Goal: Task Accomplishment & Management: Manage account settings

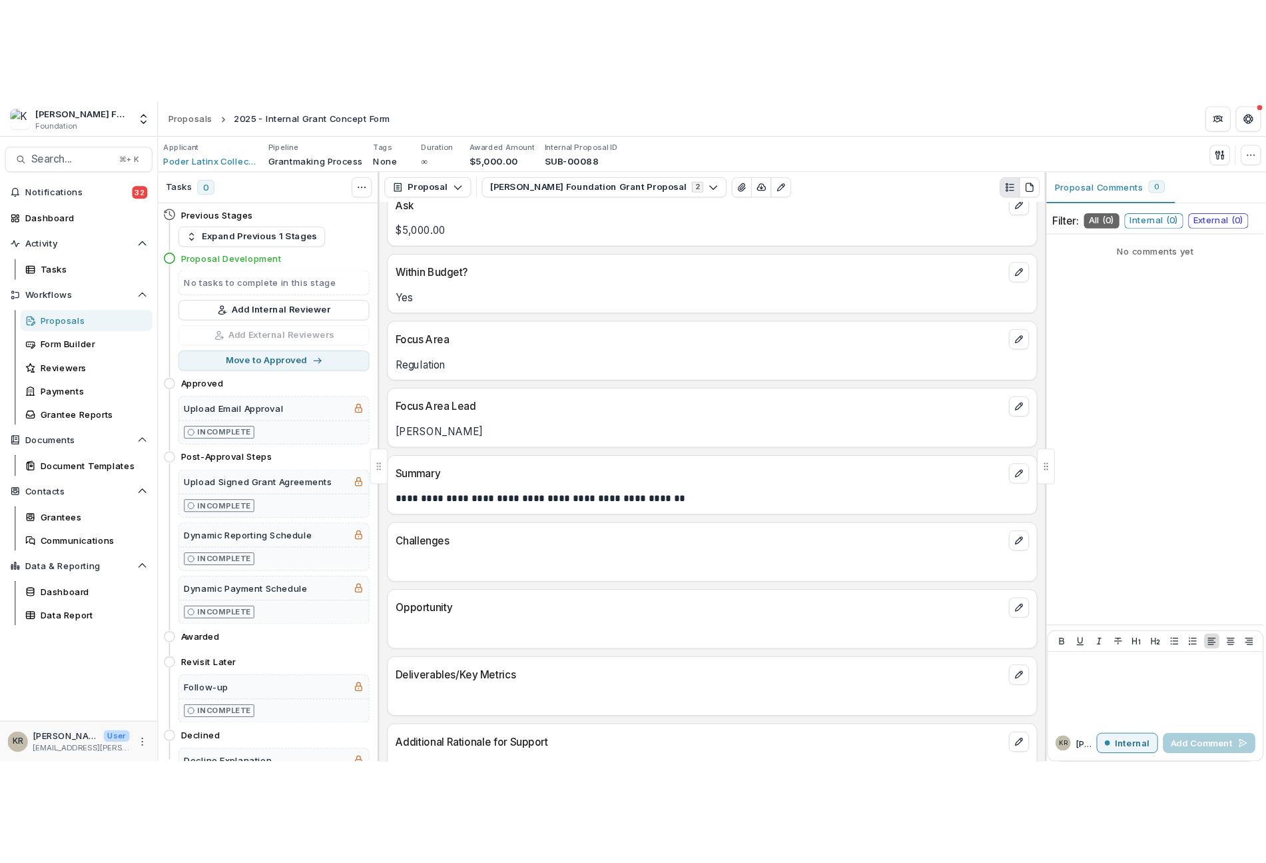
scroll to position [280, 0]
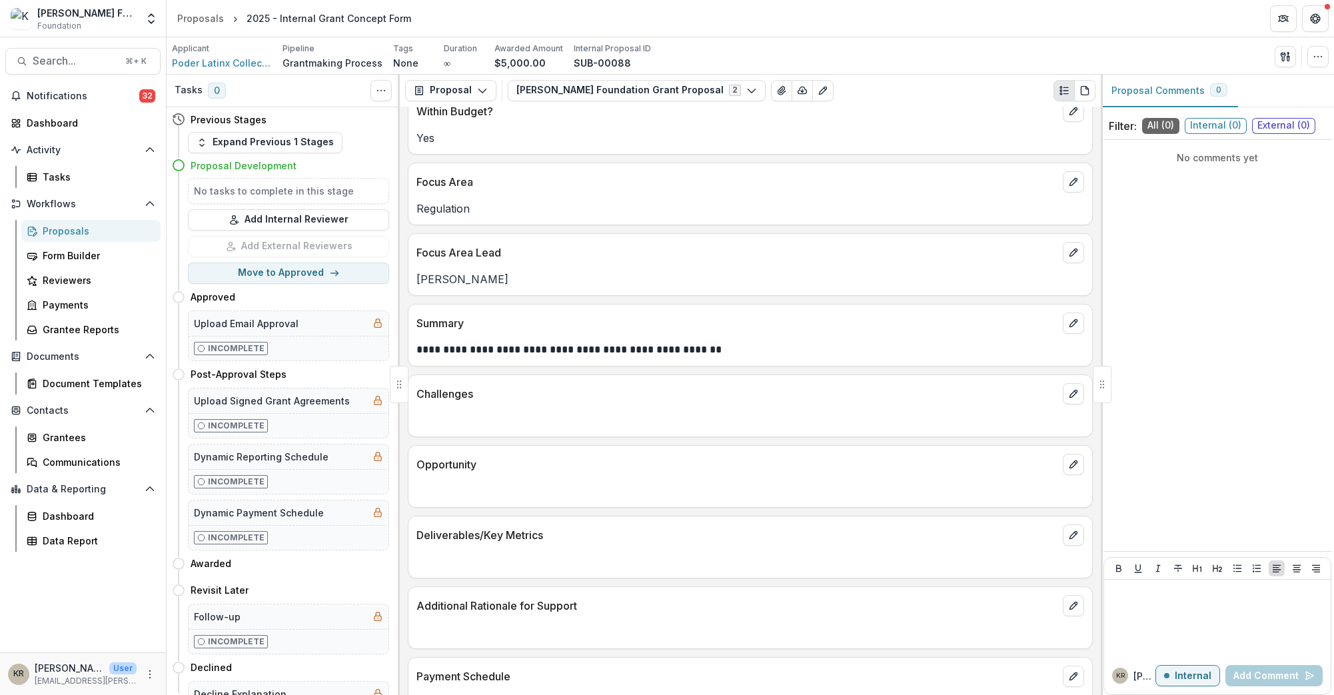
click at [61, 230] on div "Proposals" at bounding box center [96, 231] width 107 height 14
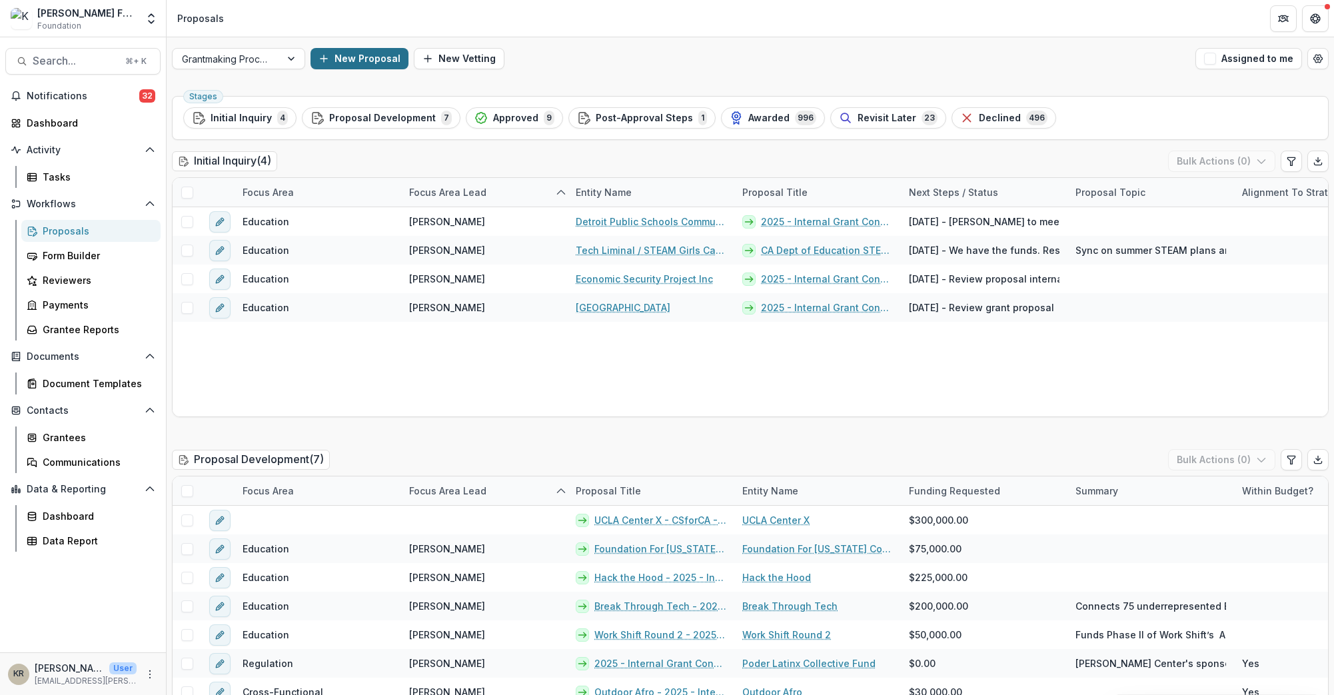
click at [349, 53] on button "New Proposal" at bounding box center [359, 58] width 98 height 21
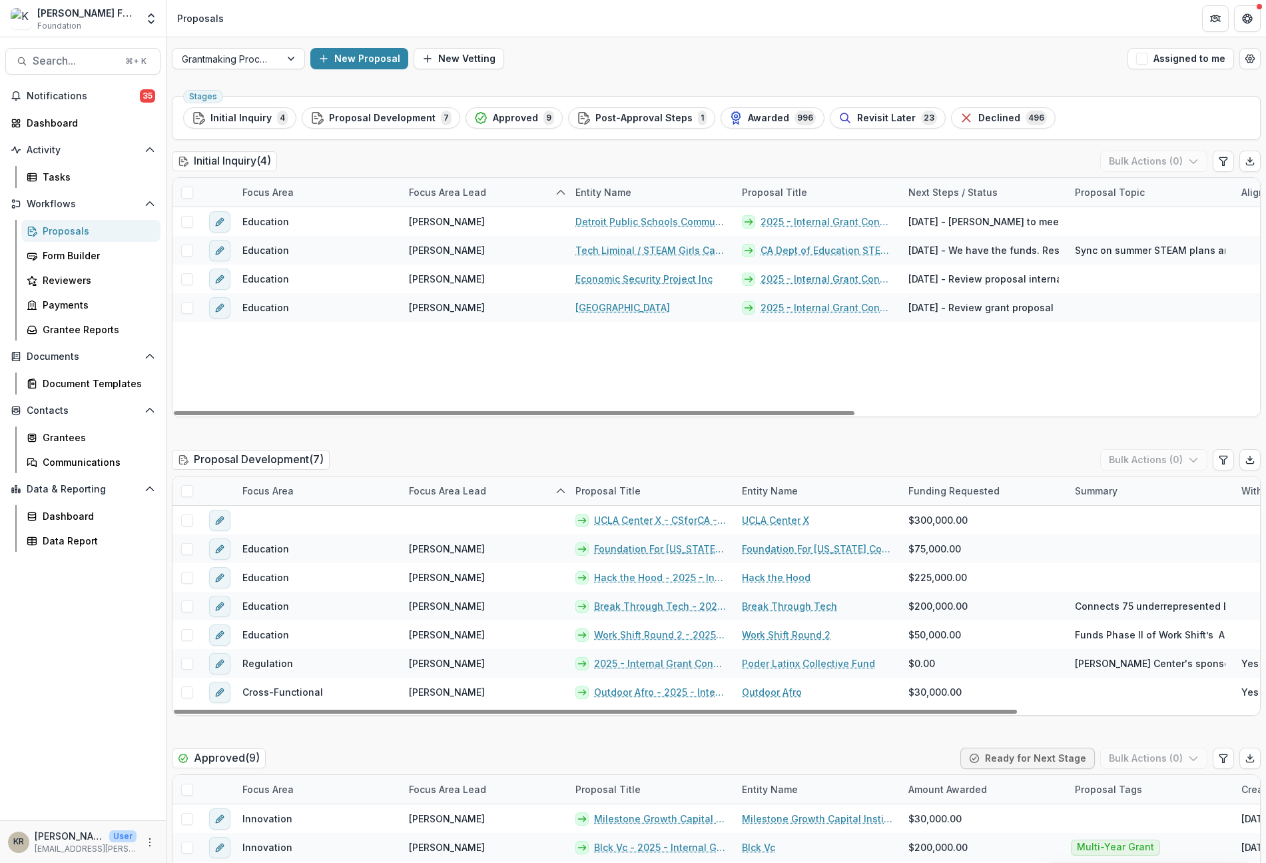
click at [873, 131] on div "Stages Initial Inquiry 4 Proposal Development 7 Approved 9 Post-Approval Steps …" at bounding box center [716, 118] width 1089 height 44
click at [877, 121] on span "Revisit Later" at bounding box center [886, 118] width 59 height 11
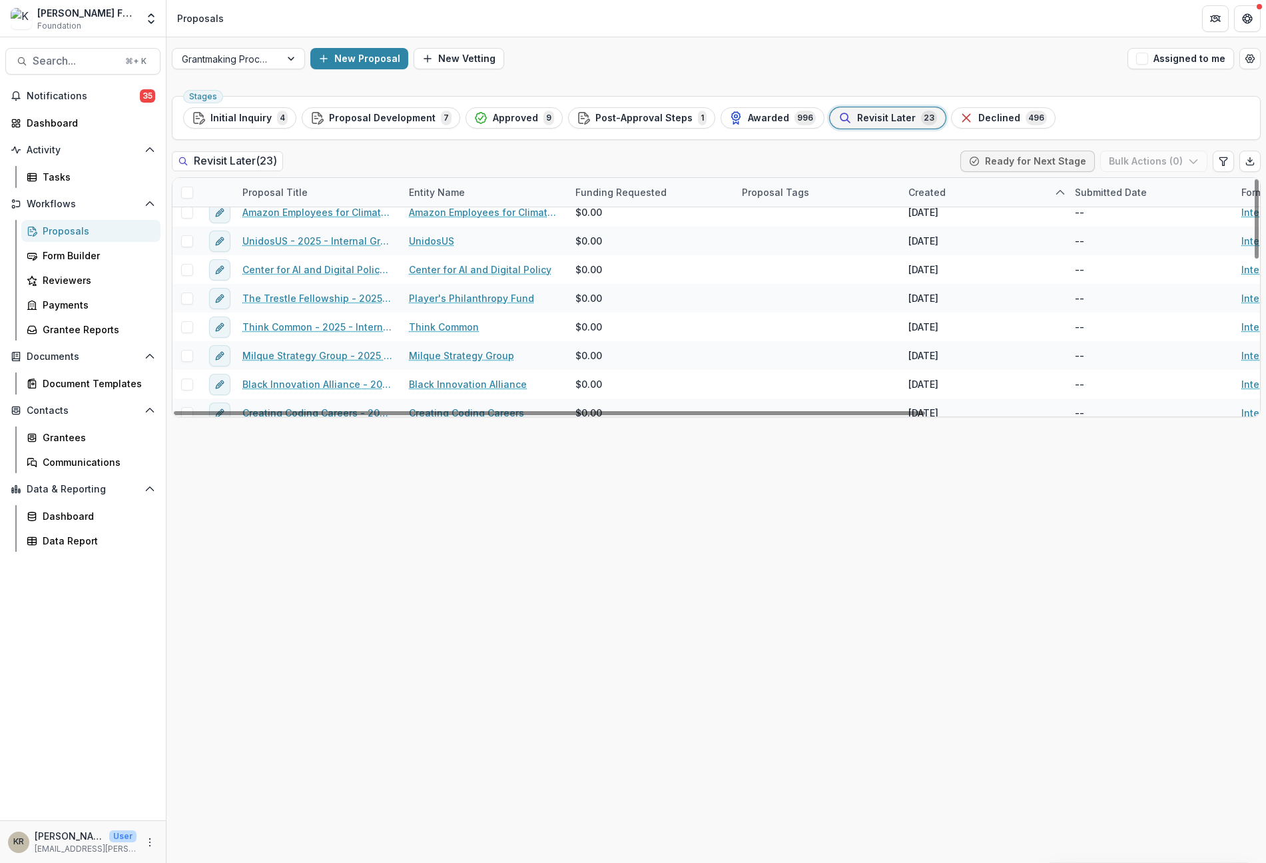
scroll to position [450, 0]
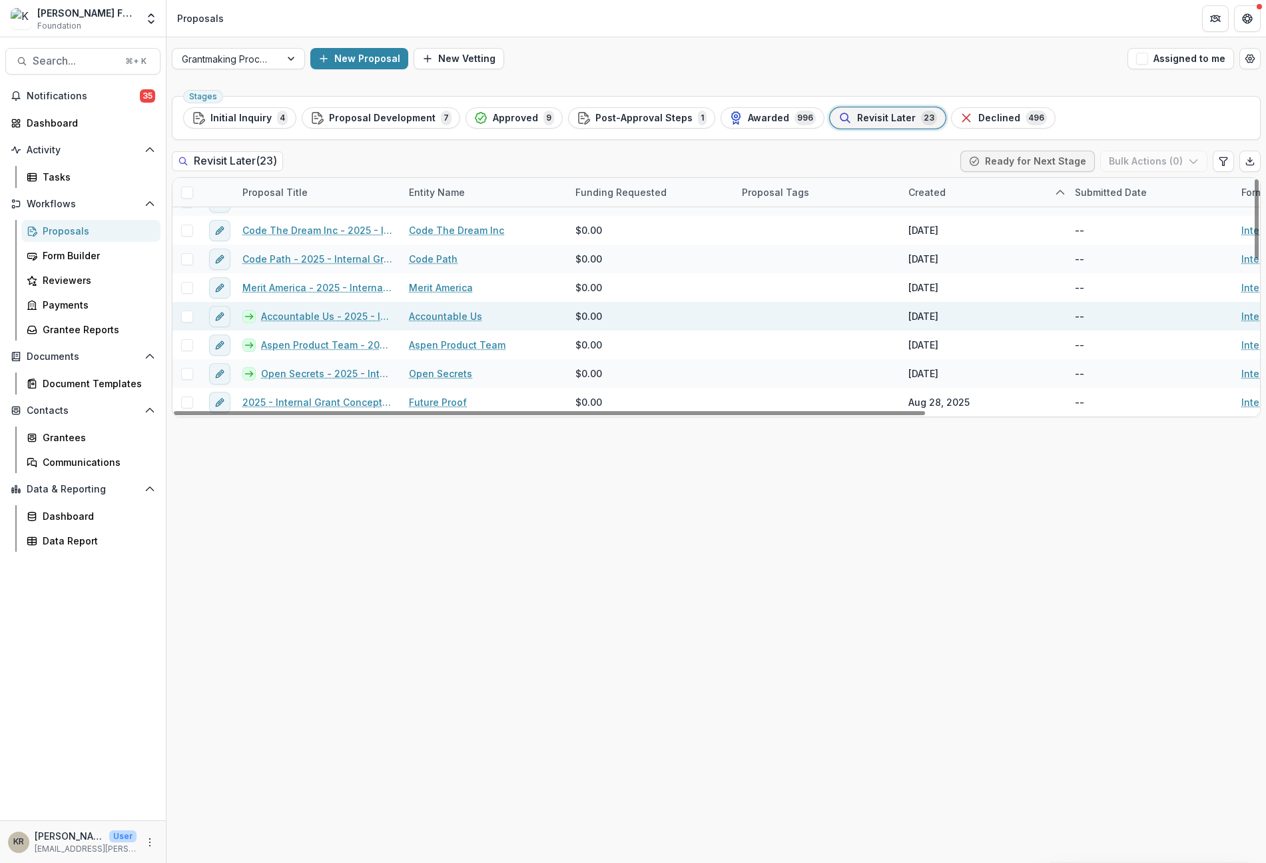
click at [303, 315] on link "Accountable Us - 2025 - Internal Grant Concept Form" at bounding box center [327, 316] width 132 height 14
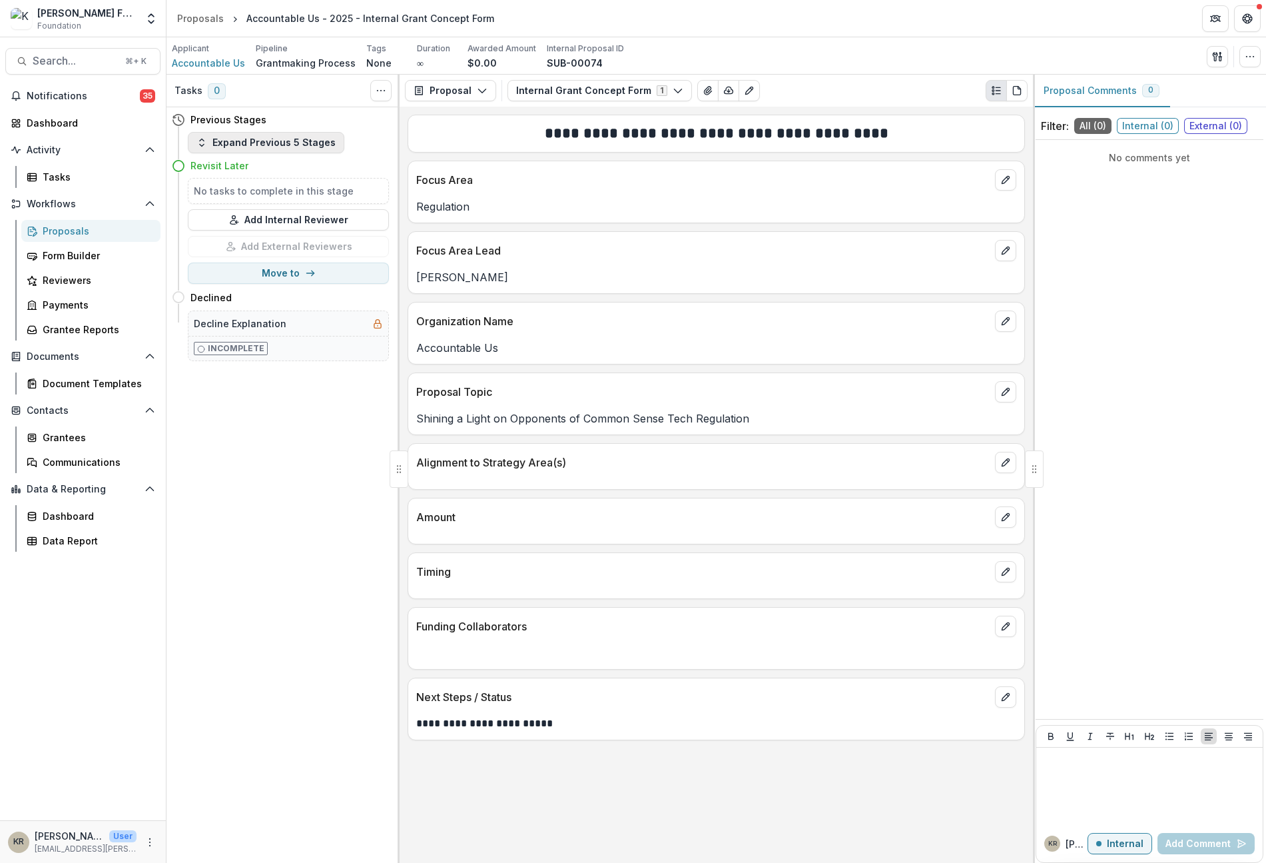
click at [227, 148] on button "Expand Previous 5 Stages" at bounding box center [266, 142] width 157 height 21
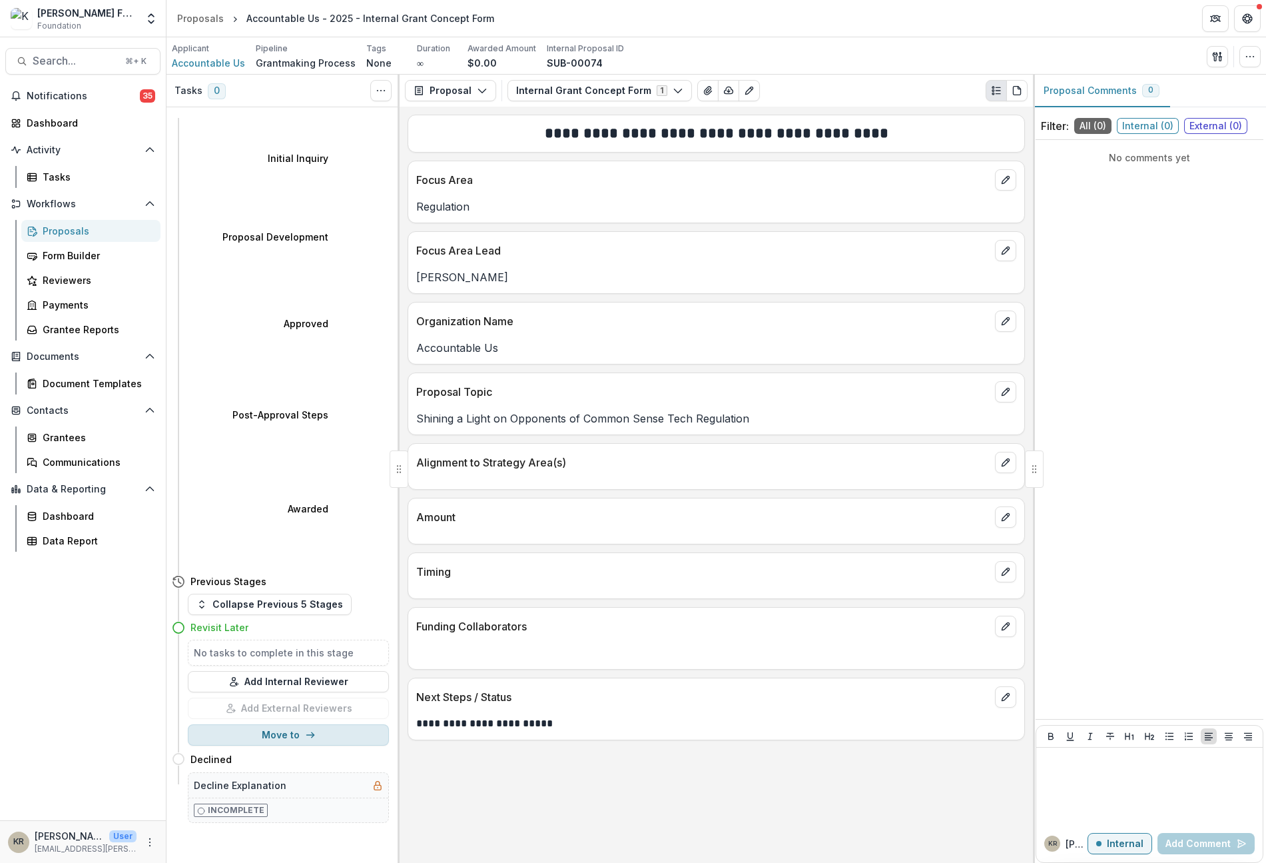
click at [264, 694] on button "Move to" at bounding box center [288, 734] width 201 height 21
select select "**********"
type input "**********"
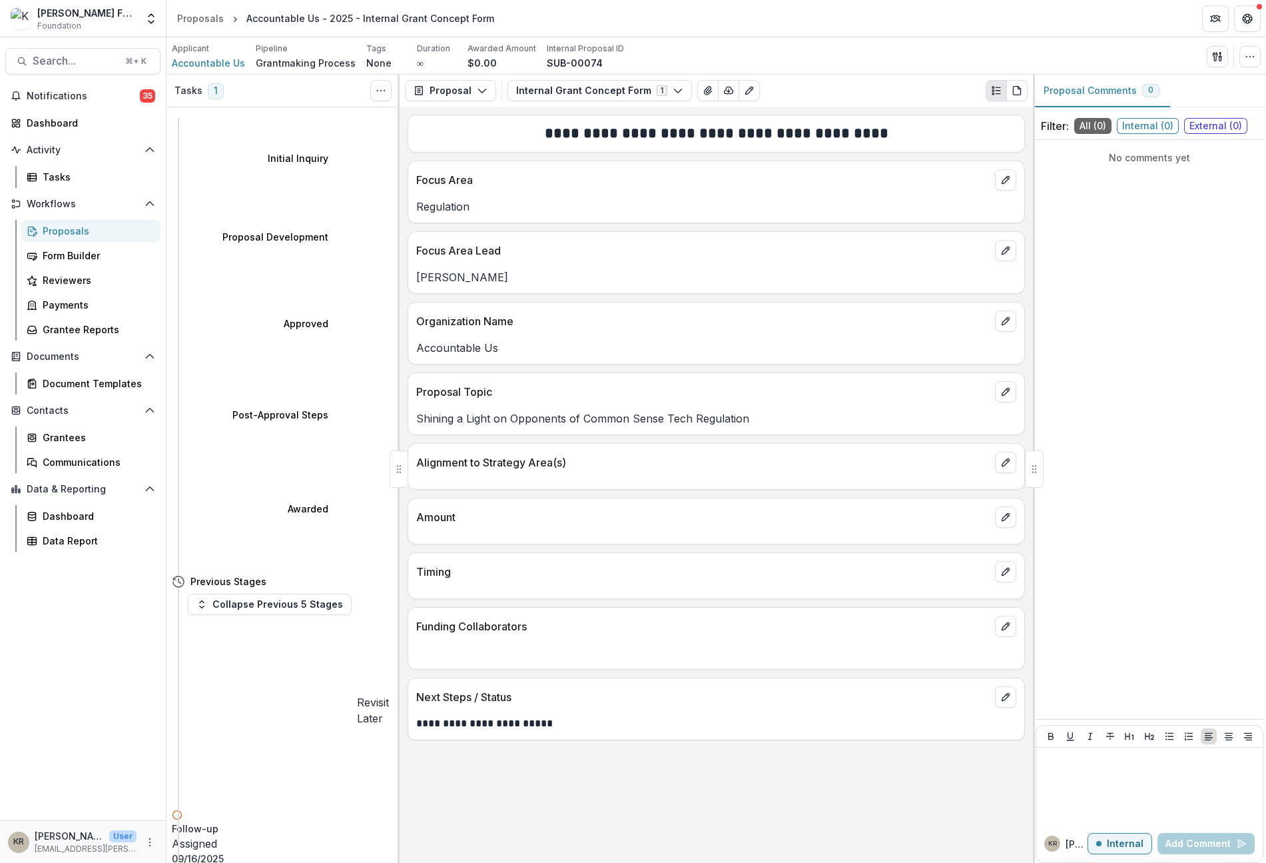
click at [65, 229] on div "Proposals" at bounding box center [96, 231] width 107 height 14
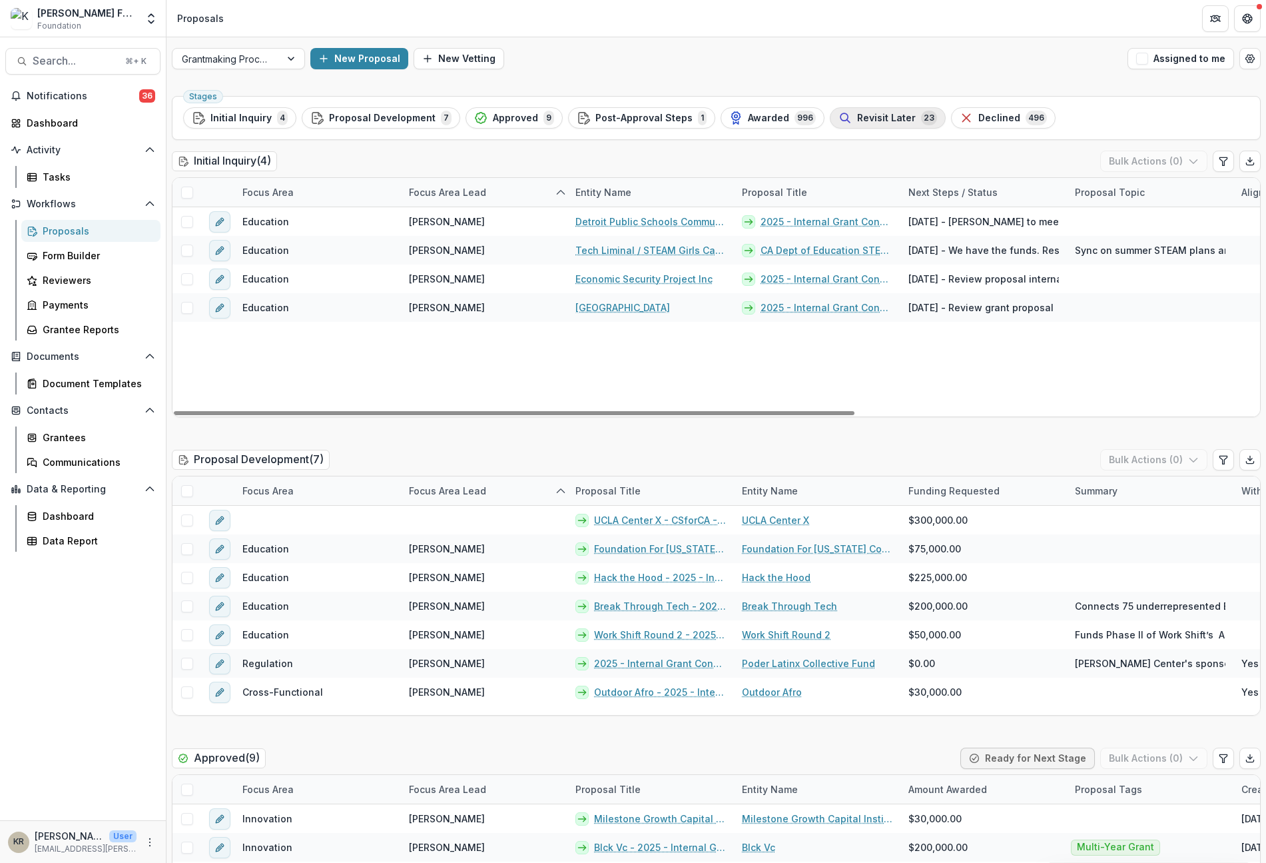
click at [886, 123] on div "Revisit Later 23" at bounding box center [888, 118] width 99 height 15
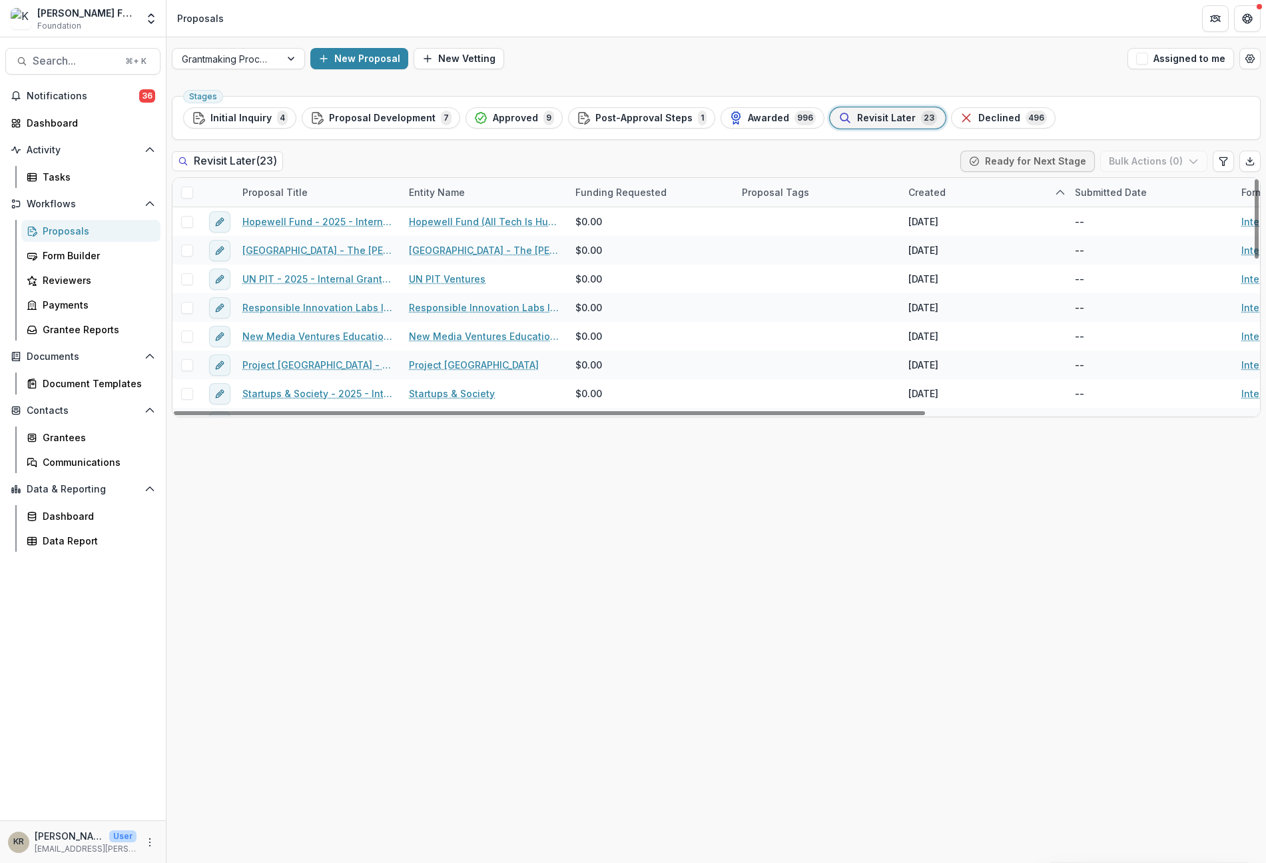
scroll to position [450, 0]
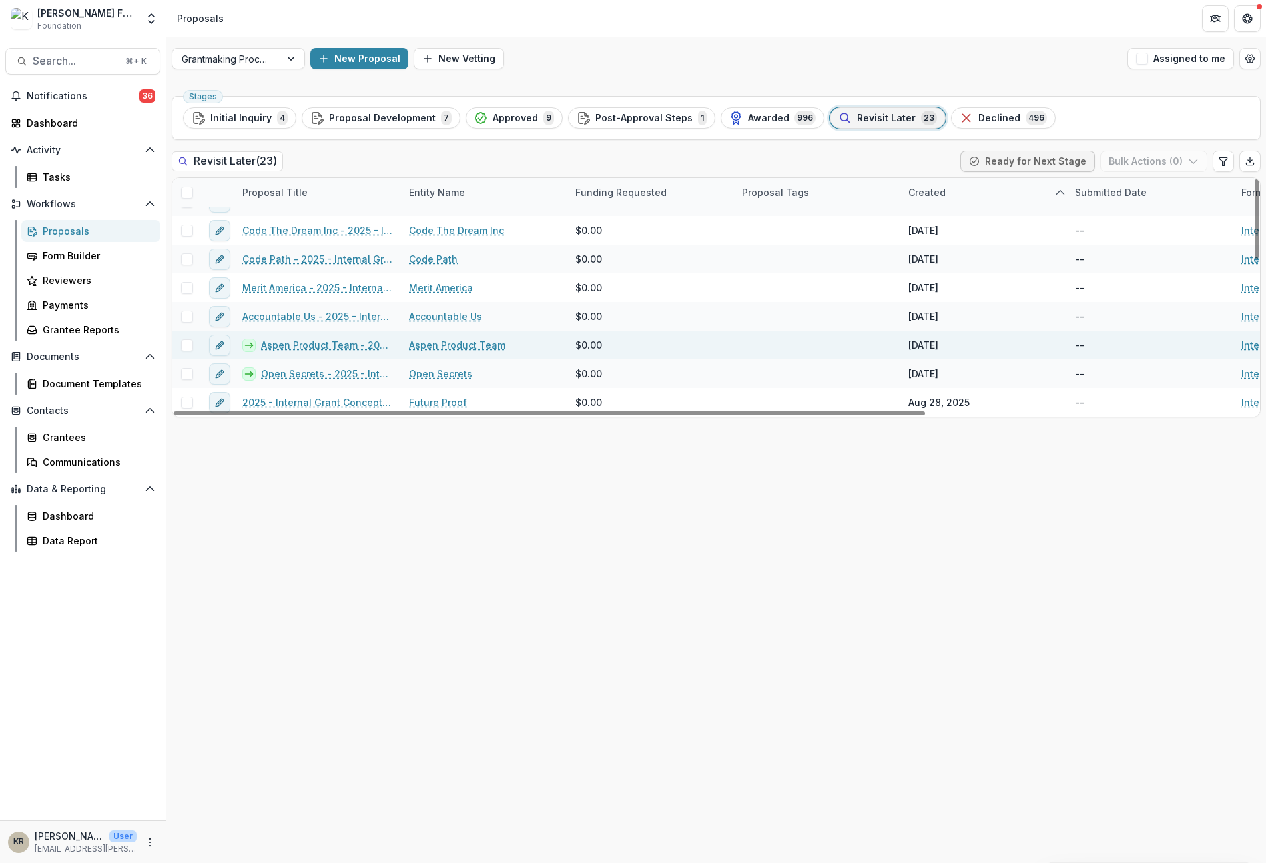
click at [343, 338] on link "Aspen Product Team - 2025 - Internal Grant Concept Form" at bounding box center [327, 345] width 132 height 14
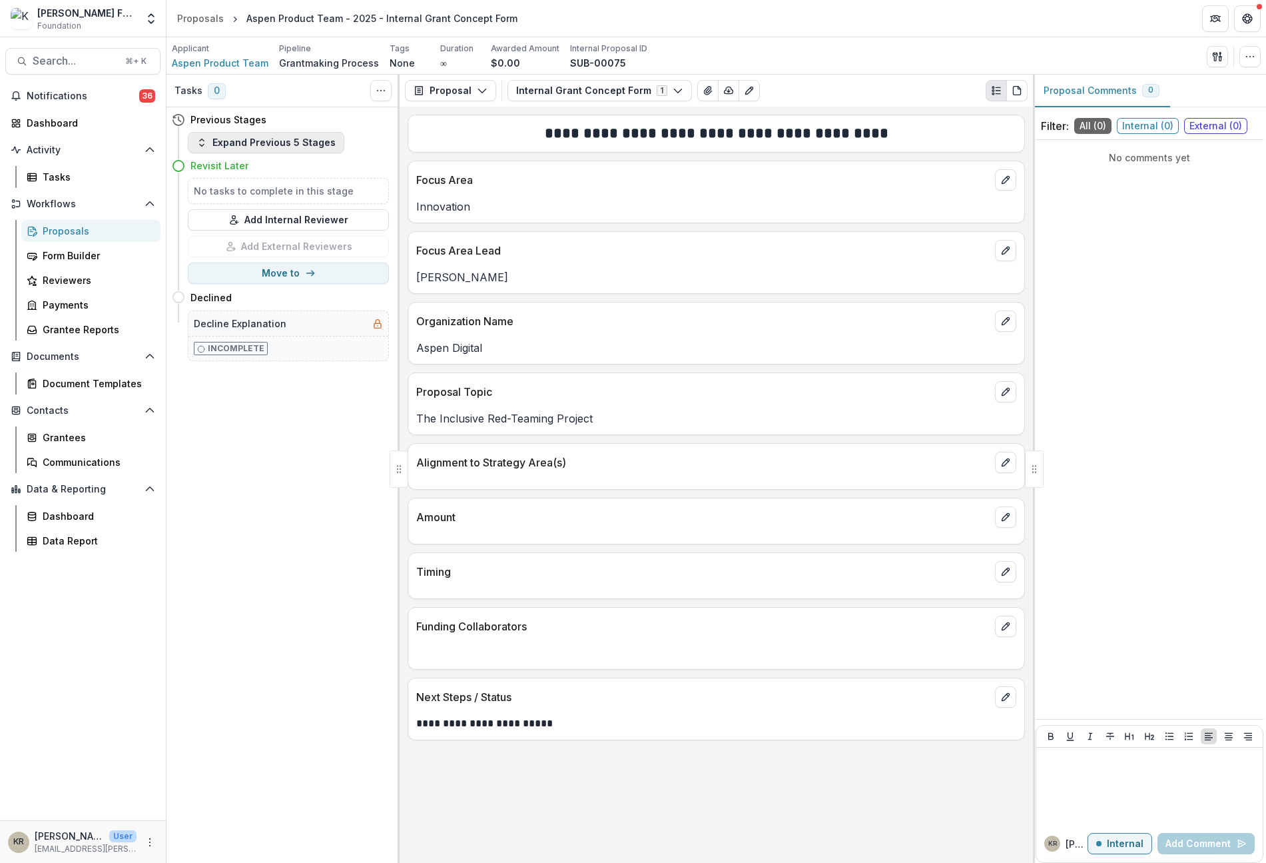
click at [254, 147] on button "Expand Previous 5 Stages" at bounding box center [266, 142] width 157 height 21
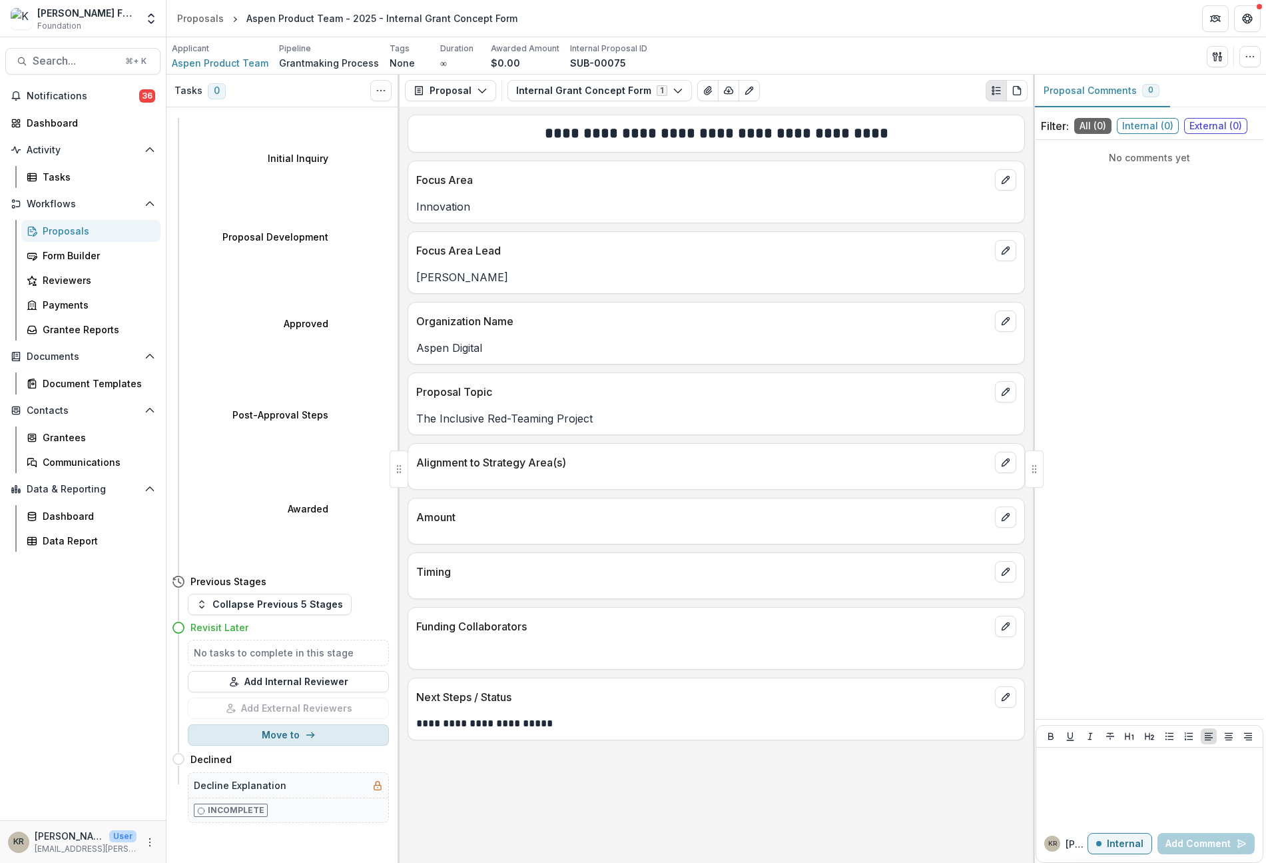
click at [264, 694] on button "Move to" at bounding box center [288, 734] width 201 height 21
select select "**********"
type input "**********"
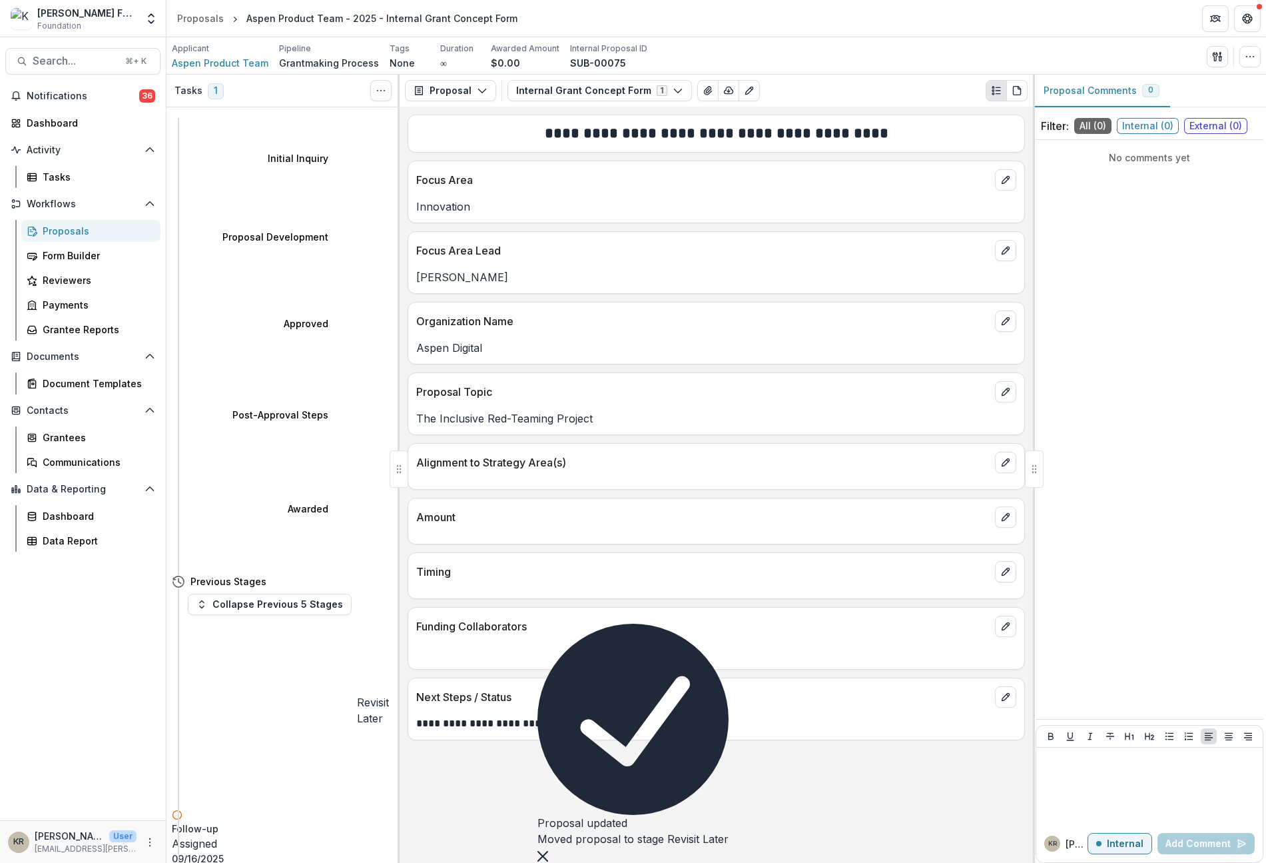
click at [69, 238] on link "Proposals" at bounding box center [90, 231] width 139 height 22
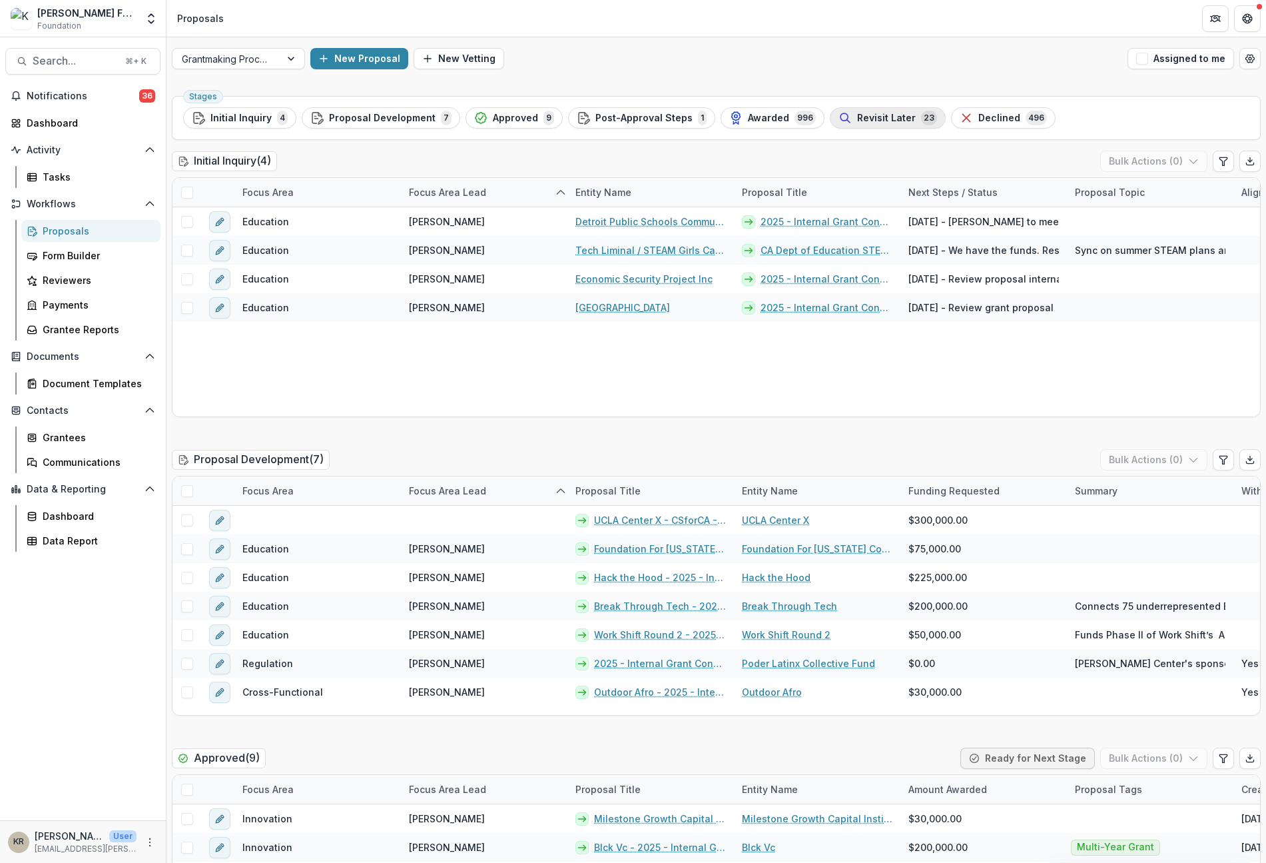
click at [892, 125] on div "Revisit Later 23" at bounding box center [888, 118] width 99 height 15
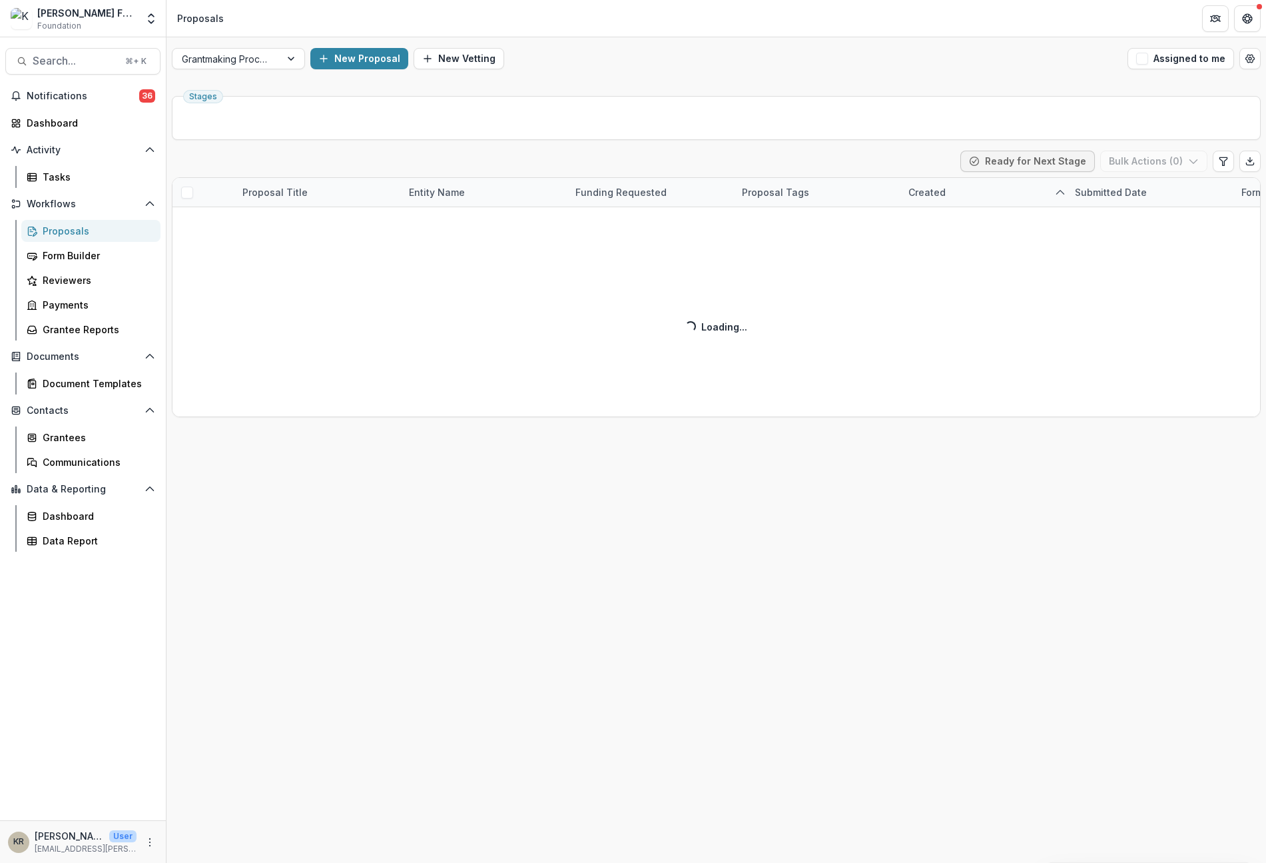
click at [891, 117] on ul "Stages" at bounding box center [716, 117] width 1067 height 21
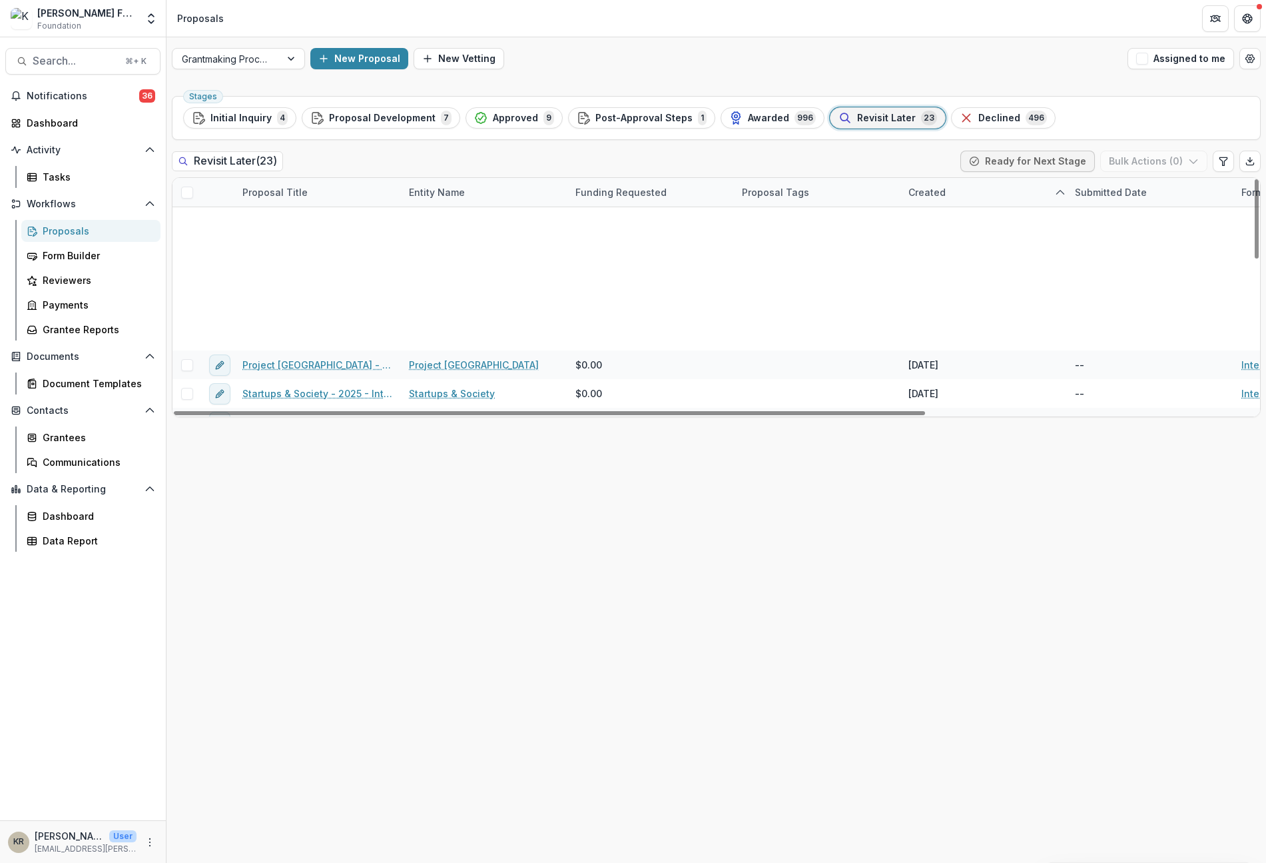
scroll to position [450, 0]
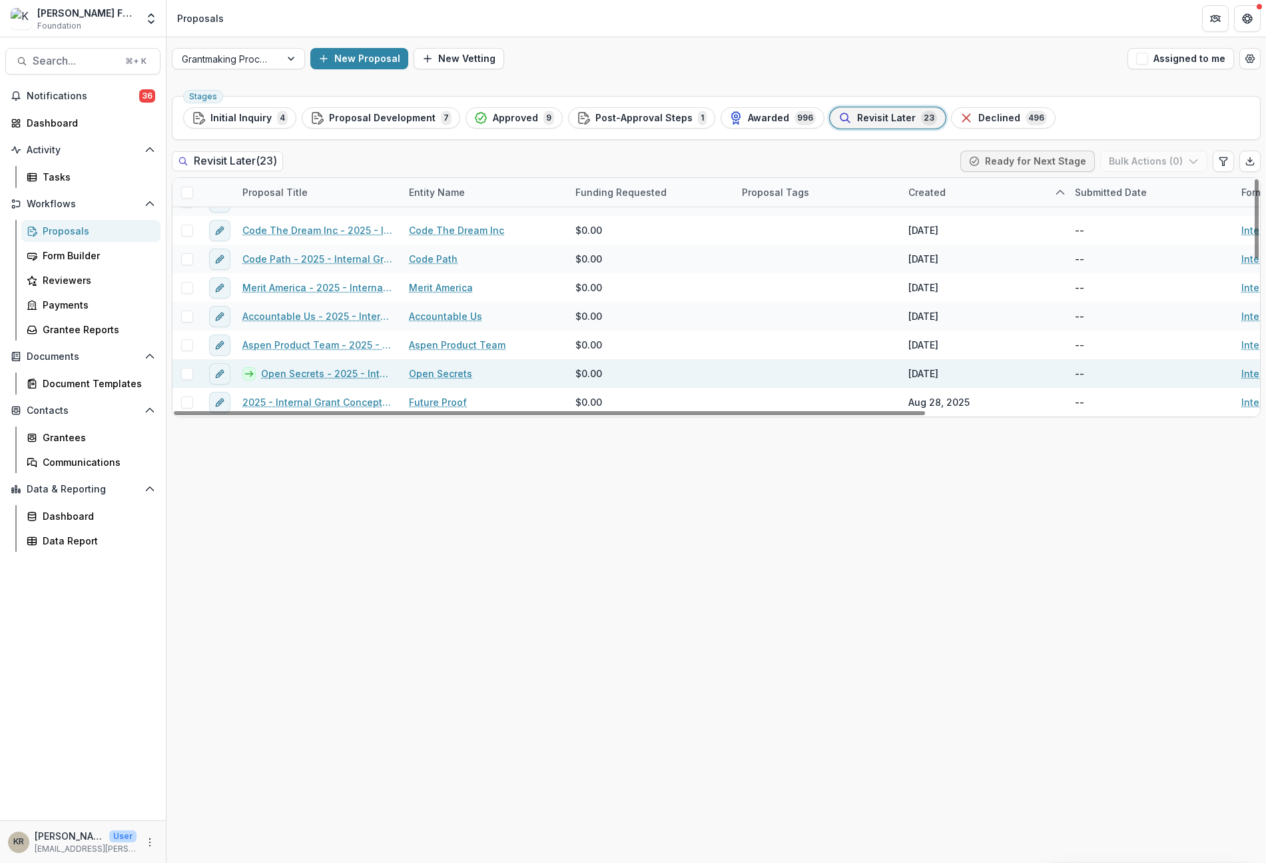
click at [370, 372] on link "Open Secrets - 2025 - Internal Grant Concept Form" at bounding box center [327, 373] width 132 height 14
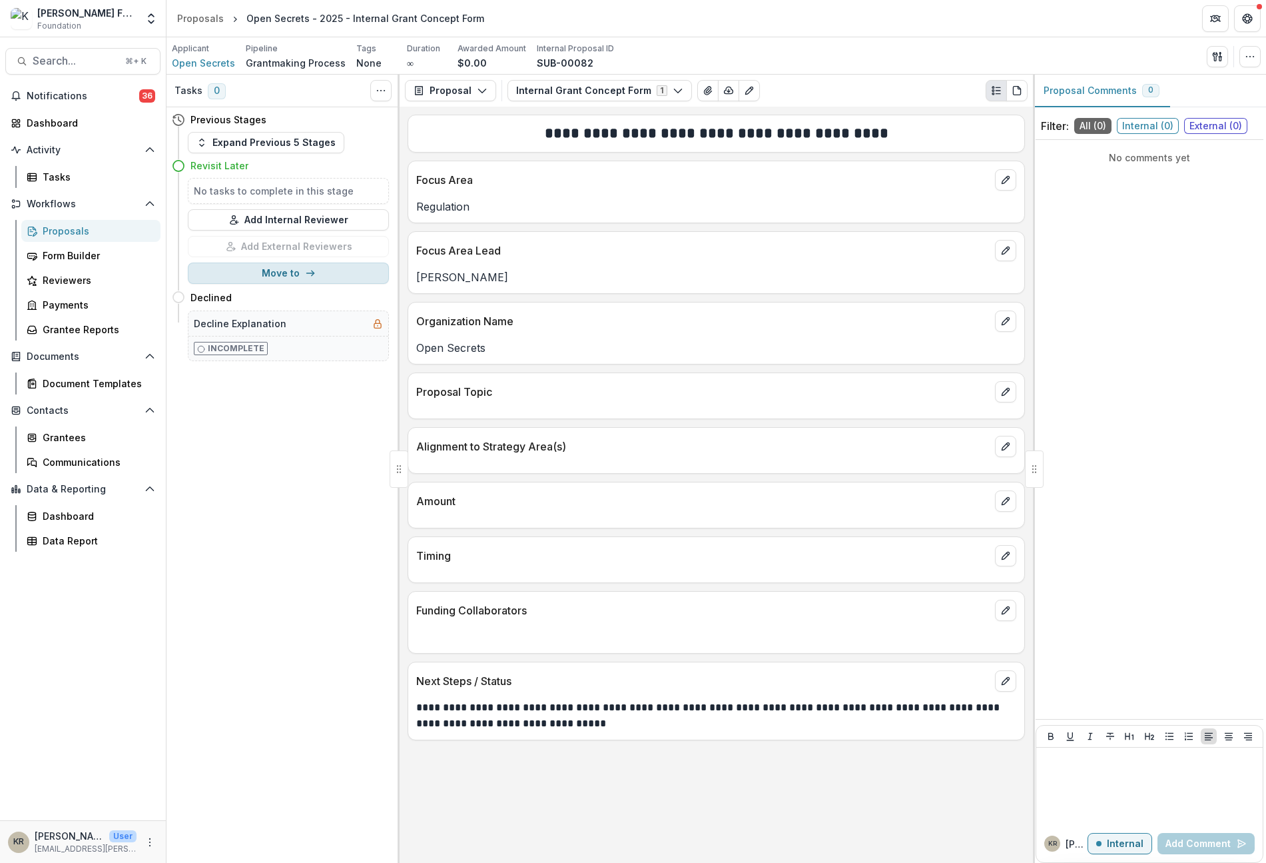
click at [268, 274] on button "Move to" at bounding box center [288, 272] width 201 height 21
select select "**********"
type input "**********"
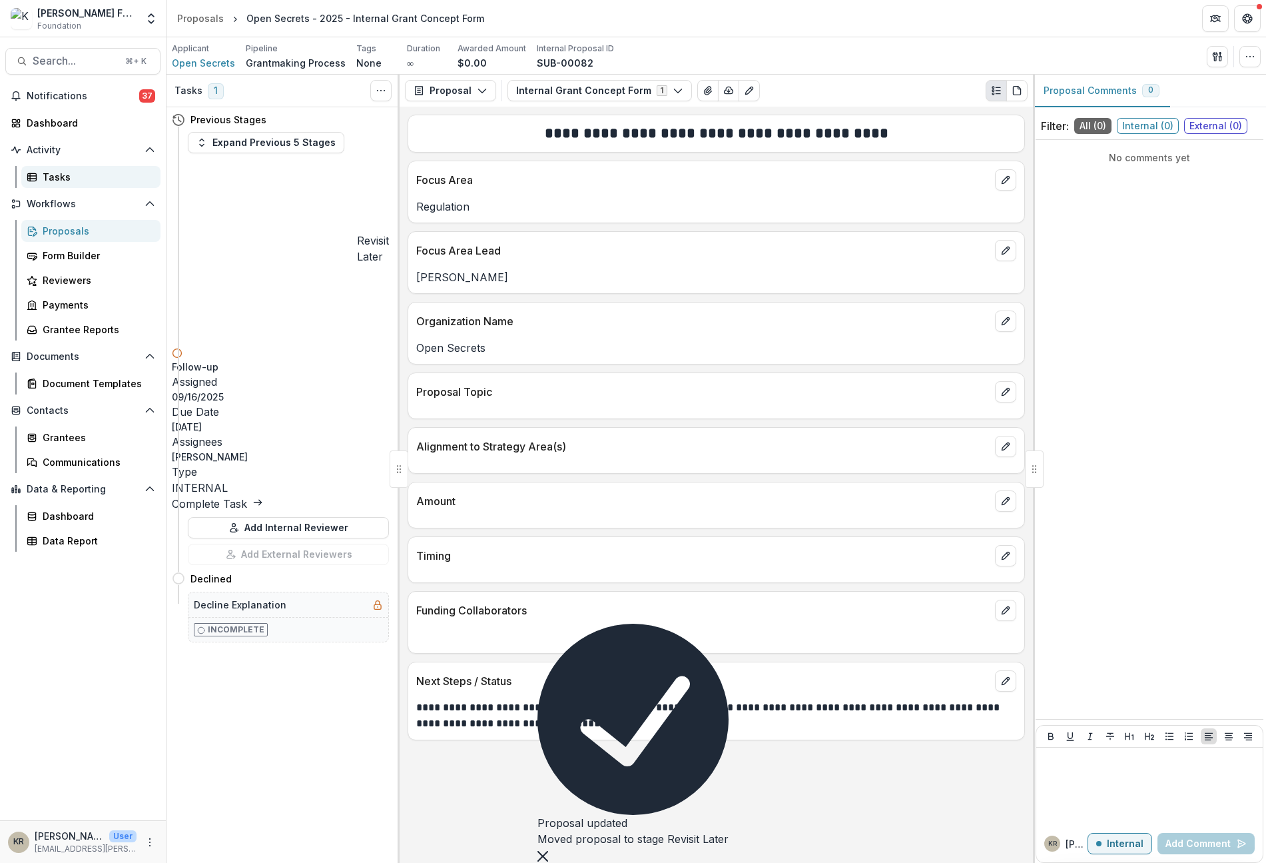
click at [63, 170] on div "Tasks" at bounding box center [96, 177] width 107 height 14
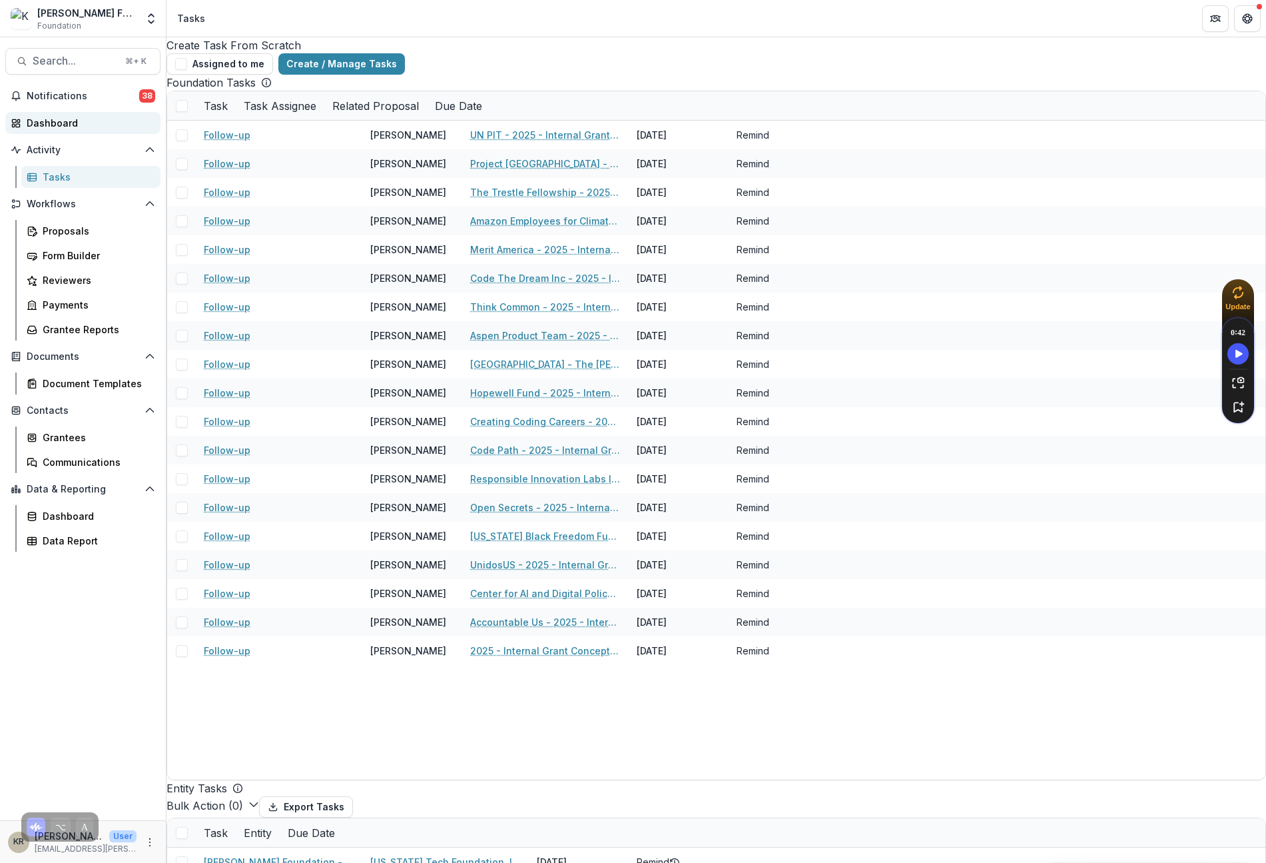
click at [107, 122] on div "Dashboard" at bounding box center [88, 123] width 123 height 14
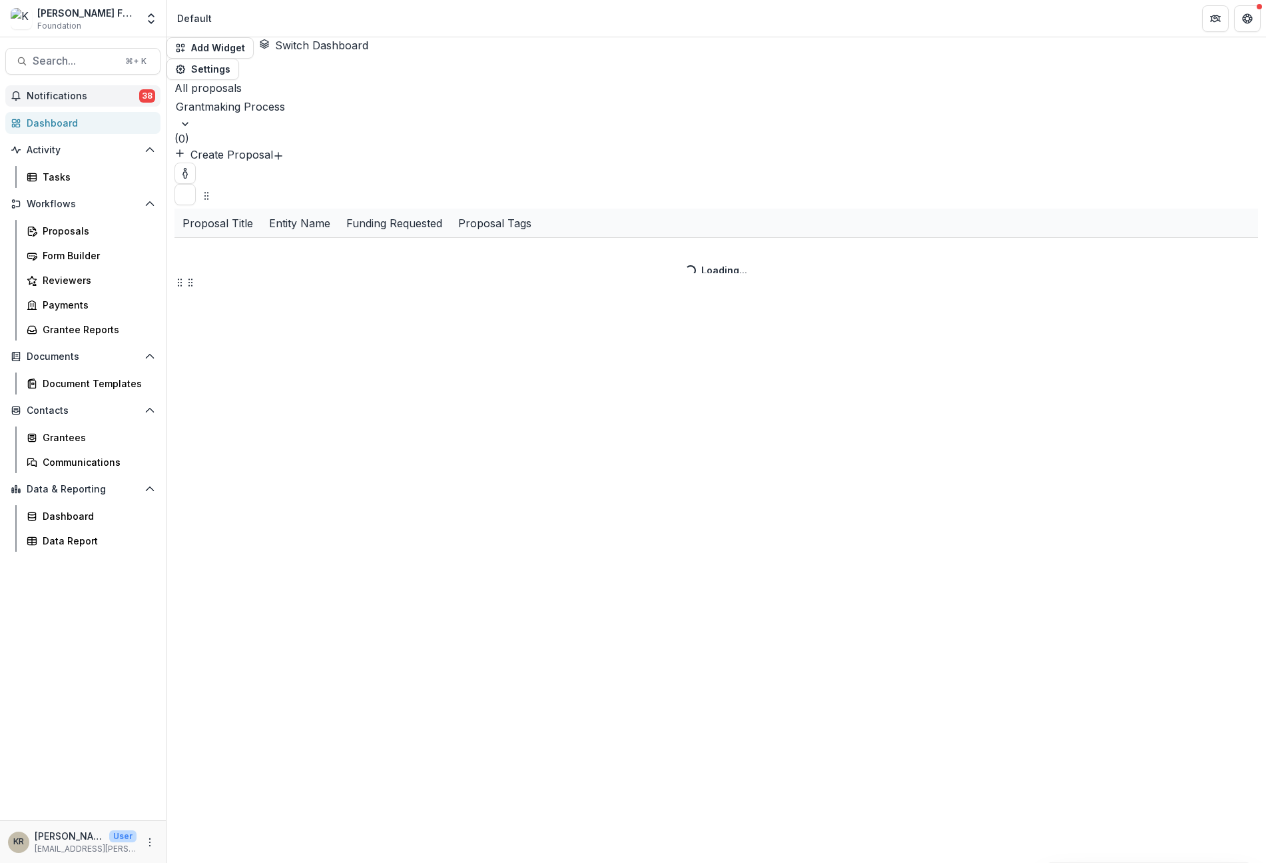
click at [110, 97] on span "Notifications" at bounding box center [83, 96] width 113 height 11
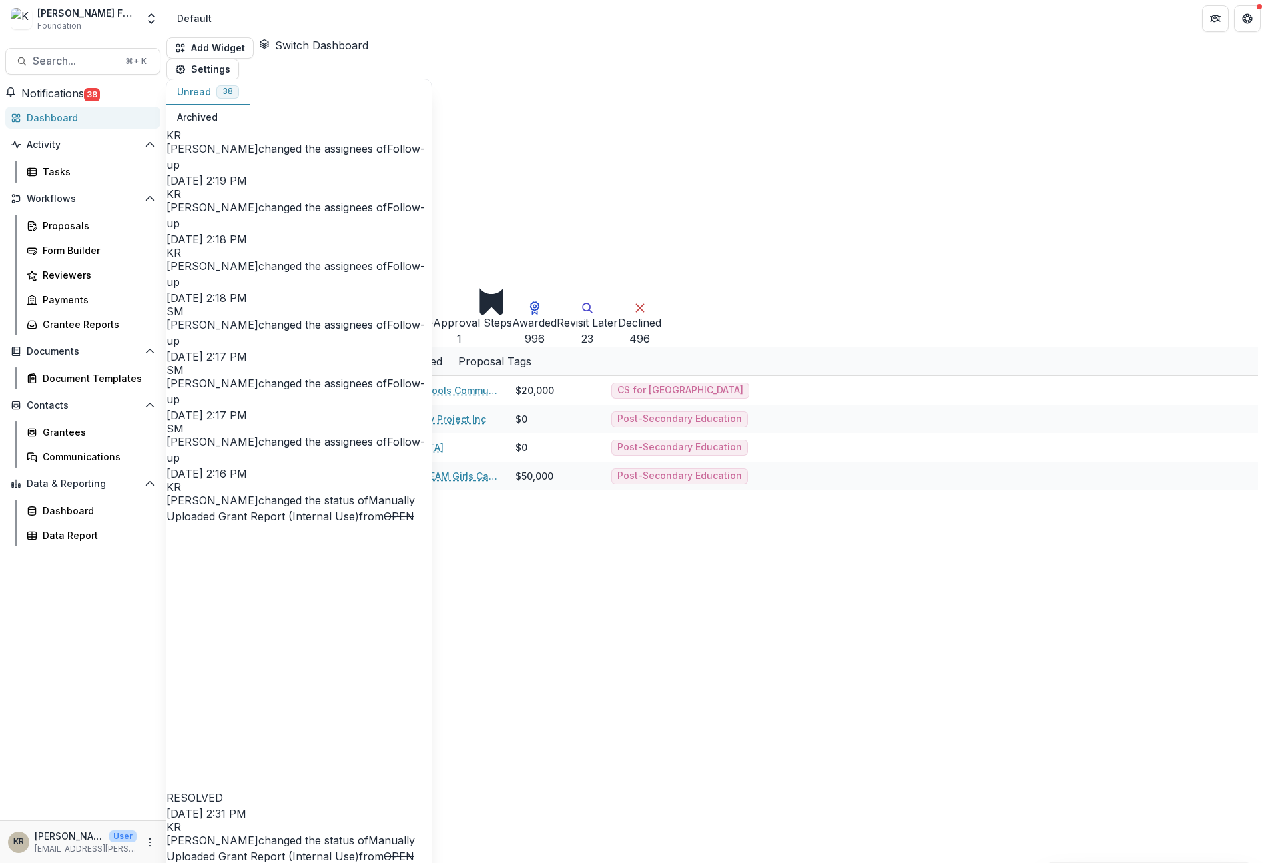
click at [328, 380] on div "Add Widget Switch Dashboard Default Program Lead Dashboard New Dashboard Settin…" at bounding box center [717, 208] width 1100 height 342
